Goal: Task Accomplishment & Management: Manage account settings

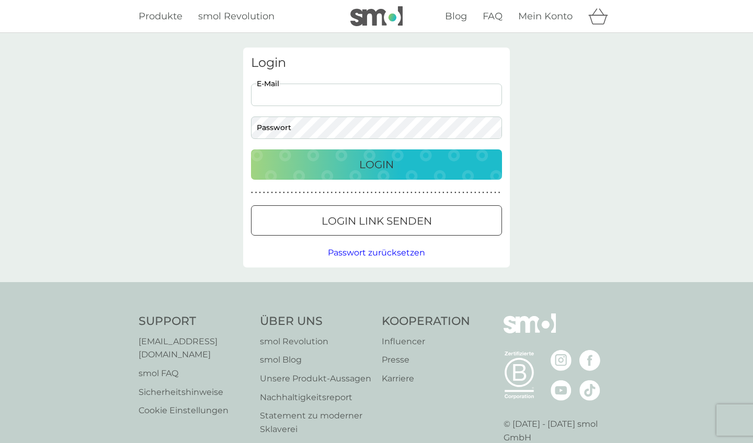
type input "i"
click at [308, 93] on input "i" at bounding box center [376, 95] width 251 height 22
type input "[PERSON_NAME][EMAIL_ADDRESS][DOMAIN_NAME]"
click at [376, 164] on button "Login" at bounding box center [376, 164] width 251 height 30
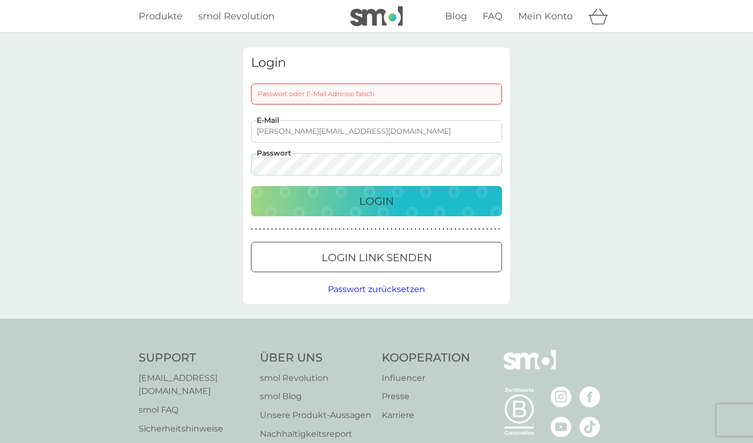
click at [376, 201] on button "Login" at bounding box center [376, 201] width 251 height 30
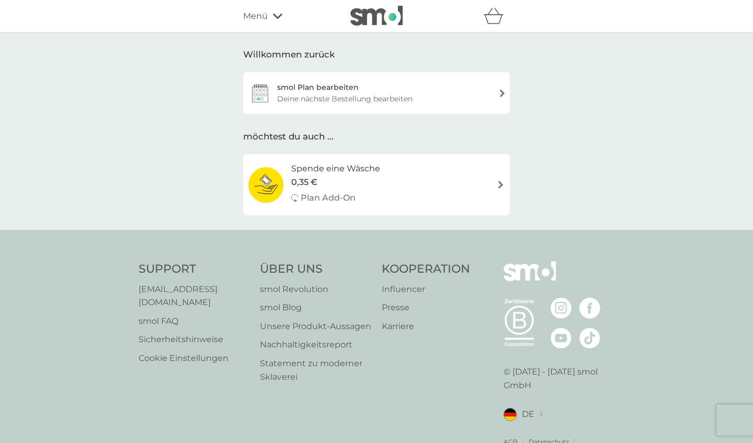
click at [439, 92] on div "smol Plan bearbeiten Deine nächste Bestellung bearbeiten" at bounding box center [376, 93] width 267 height 42
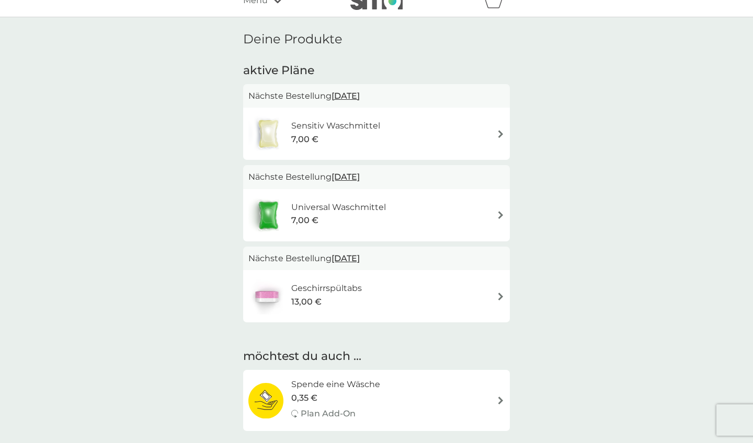
scroll to position [14, 0]
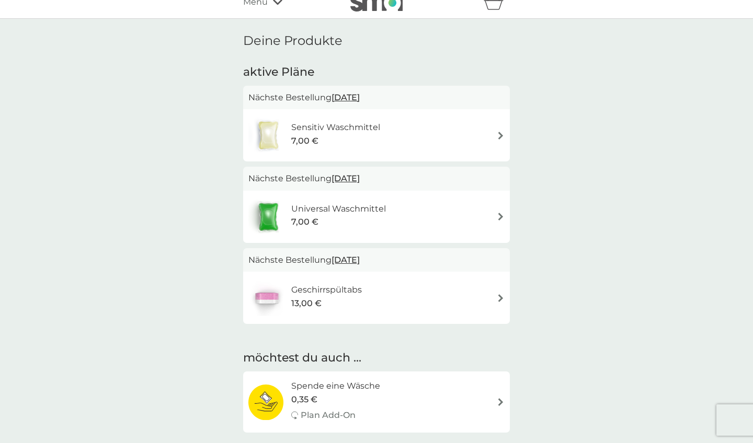
click at [466, 133] on div "Sensitiv Waschmittel 7,00 €" at bounding box center [376, 135] width 256 height 37
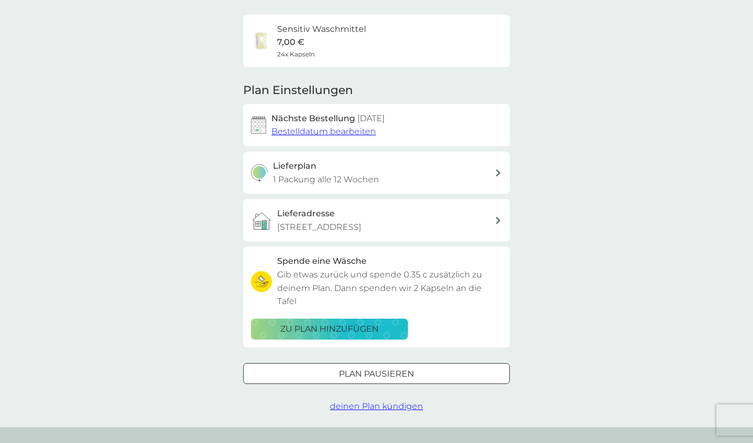
scroll to position [71, 0]
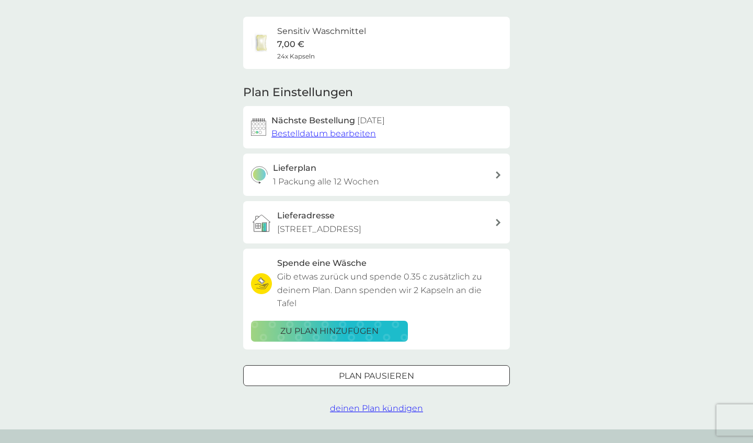
click at [364, 375] on div at bounding box center [364, 375] width 1 height 1
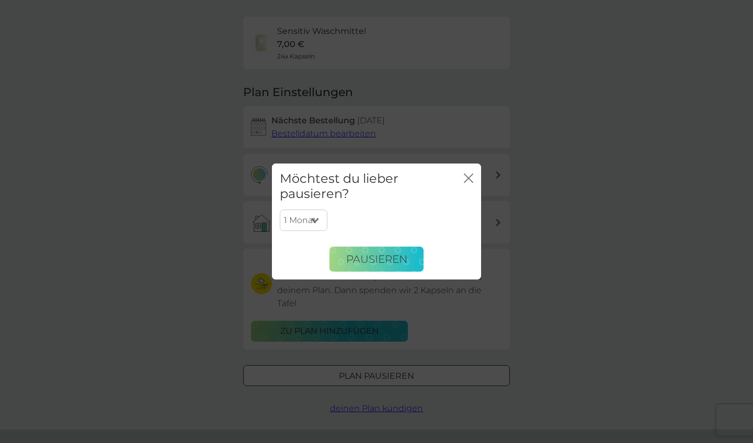
select select "6"
click at [367, 257] on span "Pausieren" at bounding box center [376, 259] width 61 height 13
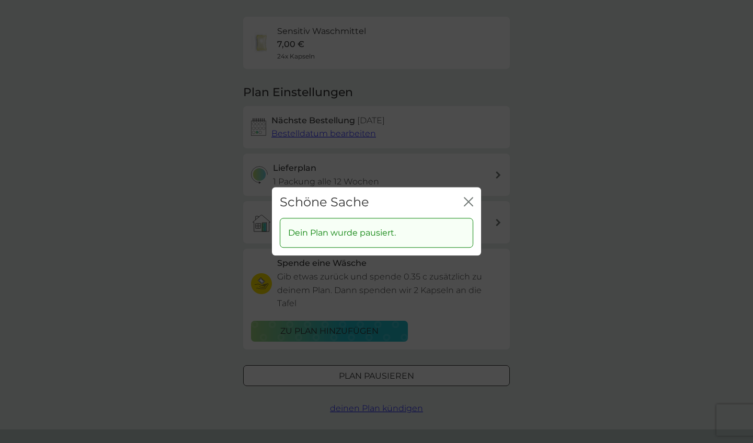
click at [466, 202] on icon "Schließen" at bounding box center [468, 201] width 9 height 9
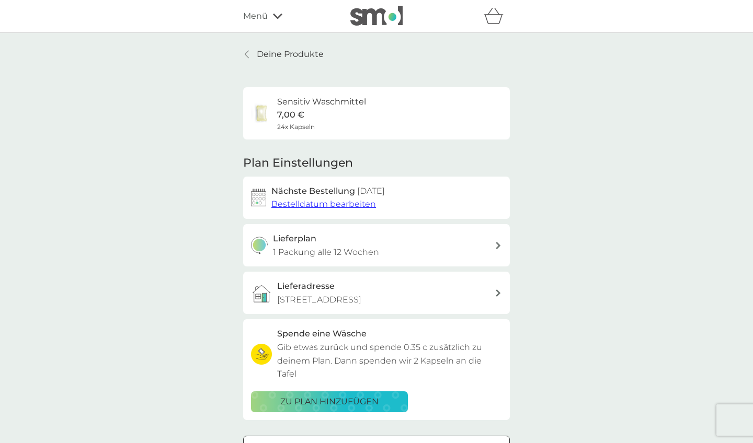
scroll to position [0, 0]
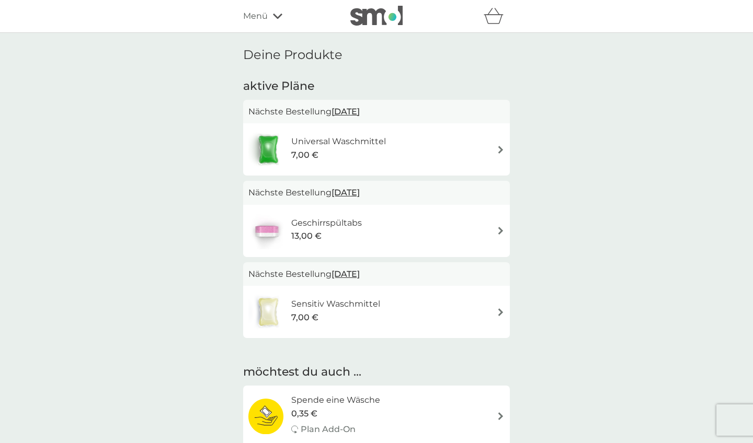
scroll to position [14, 0]
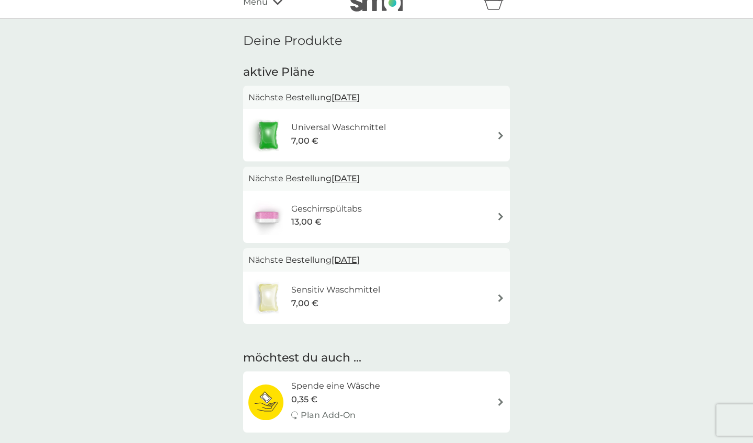
click at [344, 134] on div "7,00 €" at bounding box center [338, 141] width 95 height 14
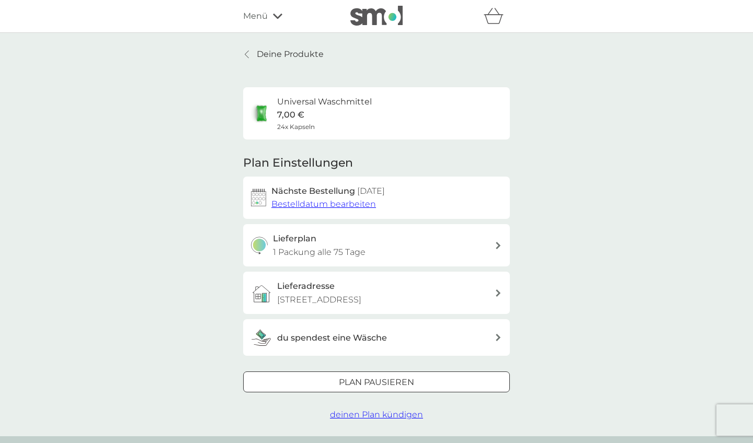
click at [345, 379] on p "Plan pausieren" at bounding box center [376, 383] width 75 height 14
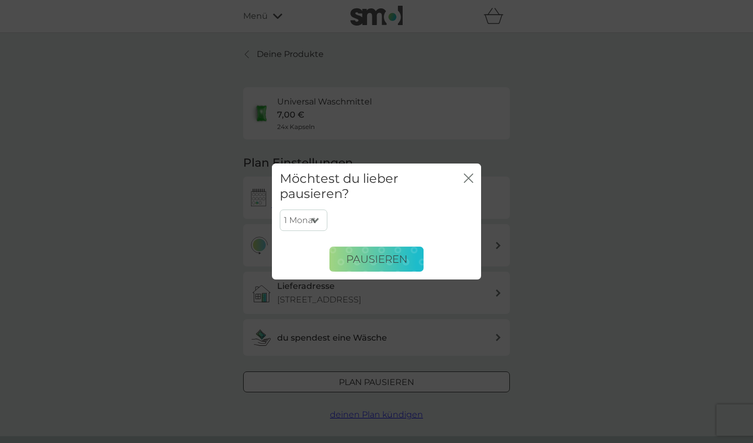
click at [314, 214] on select "1 Monat 2 Monate 3 Monate 4 Monate 5 Monate 6 Monate" at bounding box center [304, 221] width 48 height 22
select select "6"
click at [372, 260] on span "Pausieren" at bounding box center [376, 259] width 61 height 13
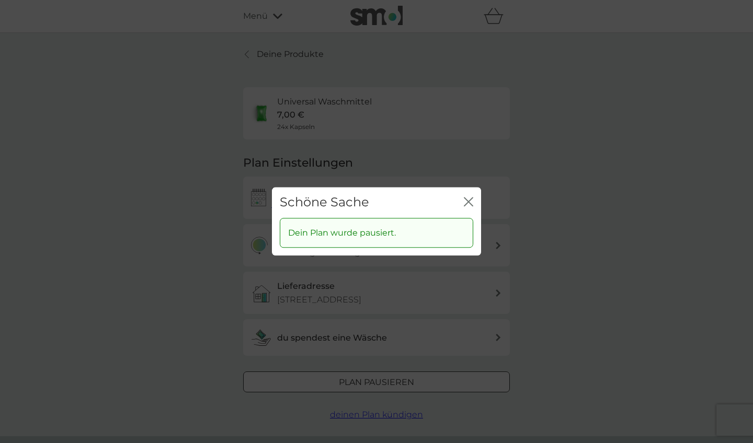
click at [472, 198] on icon "Schließen" at bounding box center [470, 202] width 4 height 8
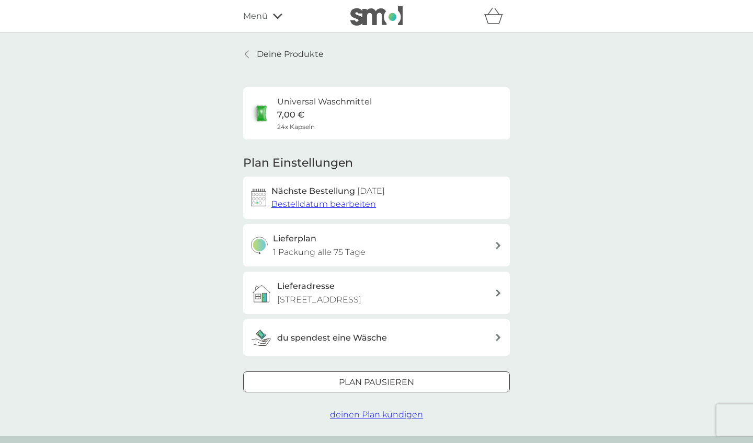
click at [291, 54] on p "Deine Produkte" at bounding box center [290, 55] width 67 height 14
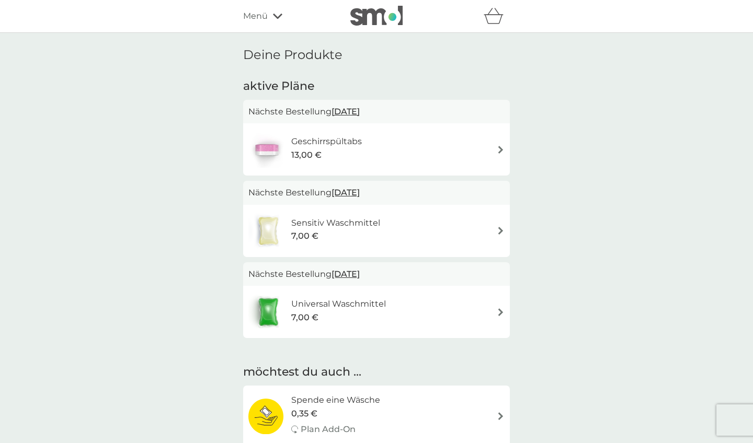
click at [493, 148] on div "Geschirrspültabs 13,00 €" at bounding box center [376, 149] width 256 height 37
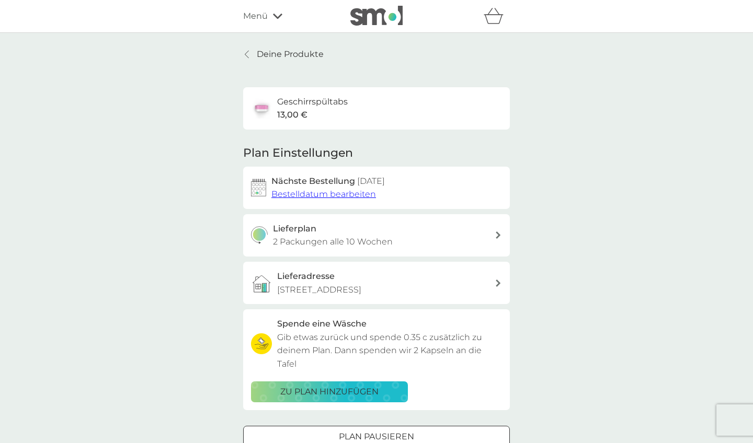
click at [326, 196] on span "Bestelldatum bearbeiten" at bounding box center [323, 194] width 105 height 10
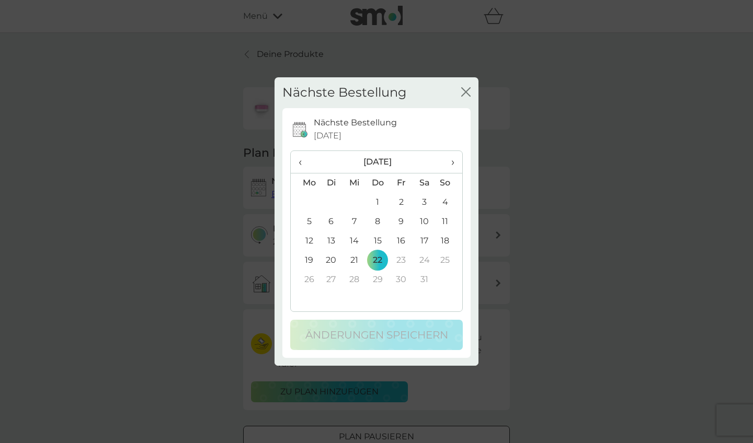
click at [298, 160] on span "‹" at bounding box center [304, 162] width 13 height 22
click at [355, 200] on td "1" at bounding box center [354, 202] width 23 height 19
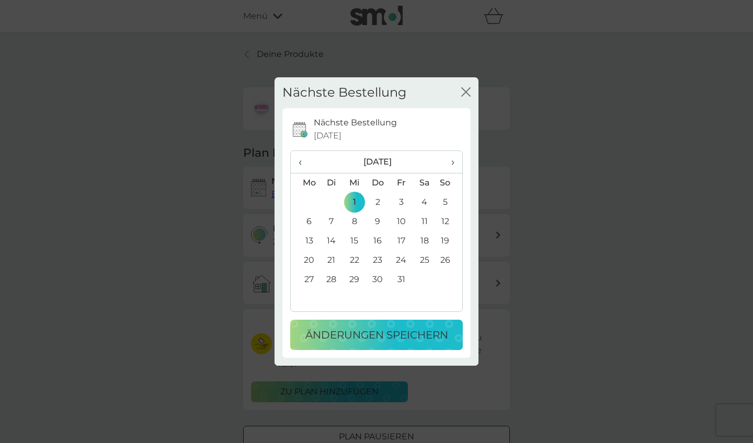
click at [352, 196] on td "1" at bounding box center [354, 202] width 23 height 19
click at [371, 327] on p "Änderungen speichern" at bounding box center [376, 335] width 143 height 17
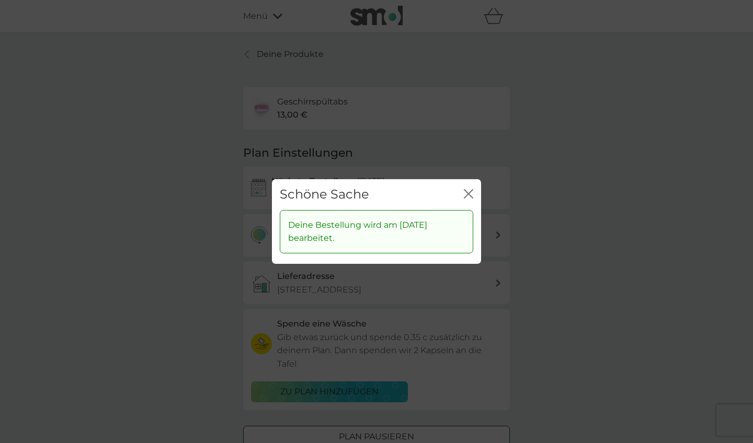
click at [469, 190] on icon "Schließen" at bounding box center [468, 193] width 9 height 9
